Goal: Information Seeking & Learning: Learn about a topic

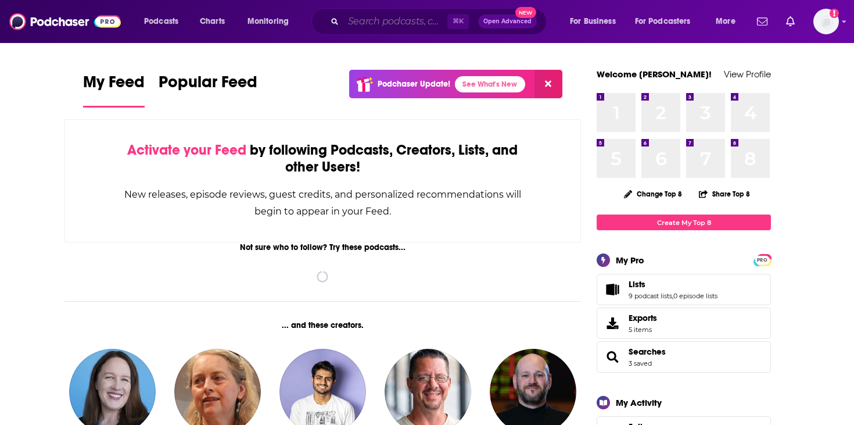
click at [406, 16] on input "Search podcasts, credits, & more..." at bounding box center [395, 21] width 104 height 19
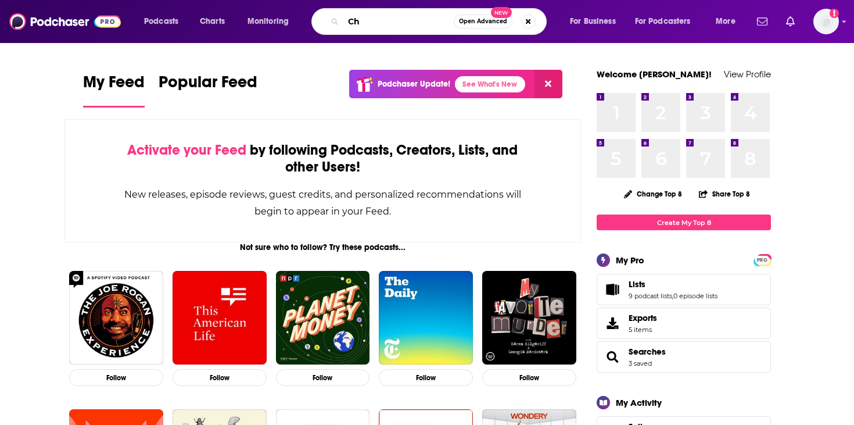
type input "C"
click at [361, 30] on input "Mem" at bounding box center [398, 21] width 110 height 19
type input "CoreMemory"
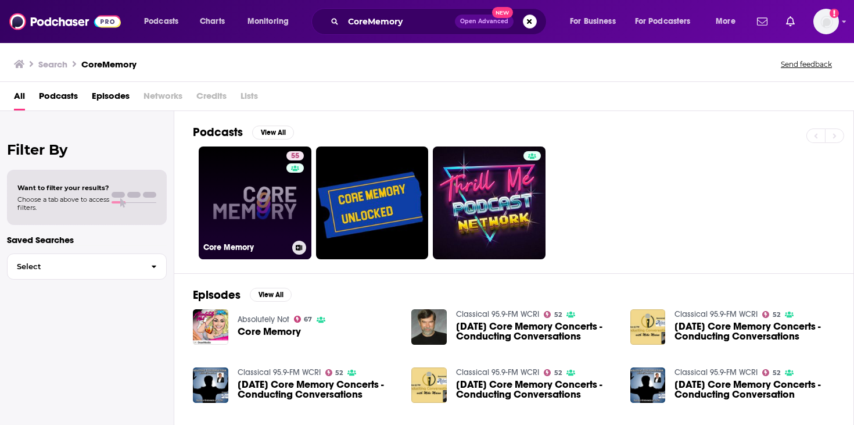
click at [272, 199] on link "55 Core Memory" at bounding box center [255, 202] width 113 height 113
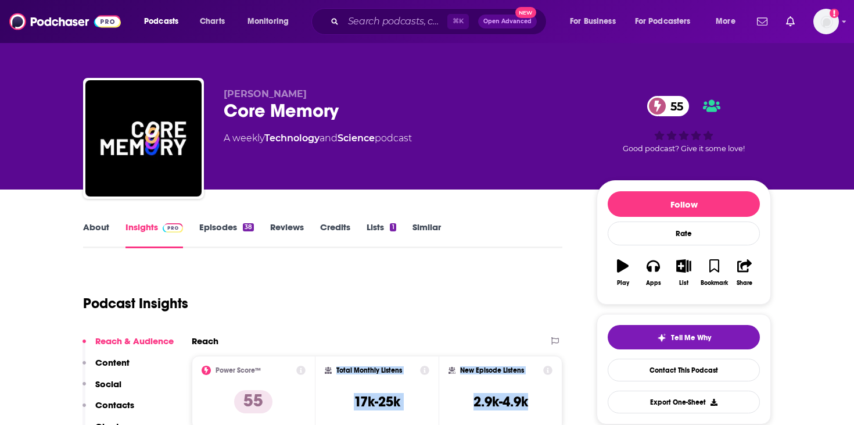
drag, startPoint x: 536, startPoint y: 404, endPoint x: 331, endPoint y: 370, distance: 208.0
click at [331, 370] on div "Power Score™ 55 Total Monthly Listens 17k-25k New Episode Listens 2.9k-4.9k" at bounding box center [377, 392] width 371 height 73
copy div "Total Monthly Listens 17k-25k New Episode Listens 2.9k-4.9k"
